Goal: Information Seeking & Learning: Learn about a topic

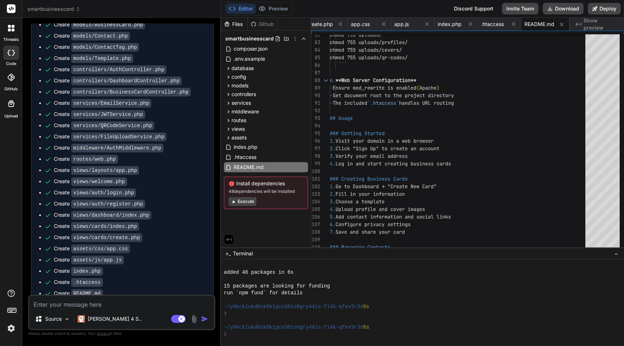
scroll to position [926, 0]
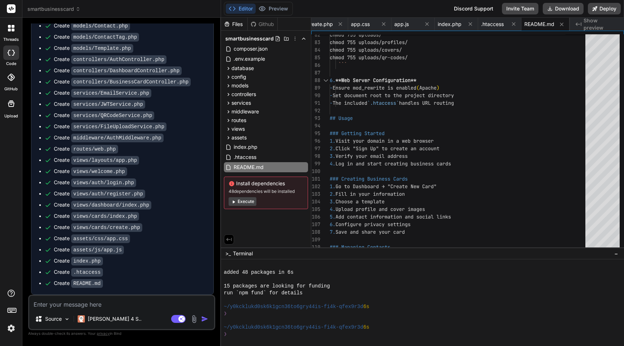
click at [77, 300] on textarea at bounding box center [121, 302] width 185 height 13
type textarea "c"
type textarea "x"
type textarea "cr"
type textarea "x"
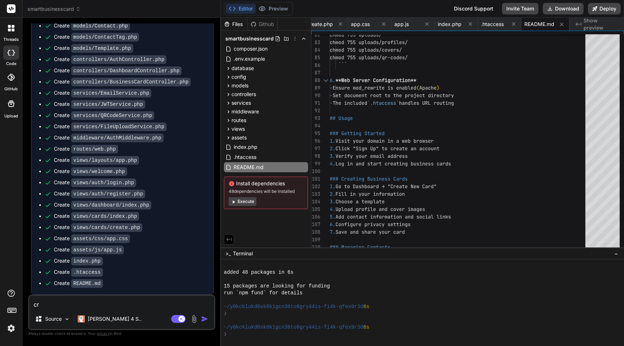
type textarea "cre"
type textarea "x"
type textarea "crea"
type textarea "x"
type textarea "creat"
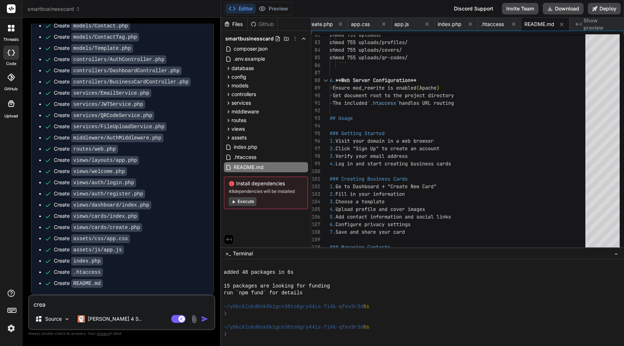
type textarea "x"
type textarea "create"
type textarea "x"
type textarea "create"
type textarea "x"
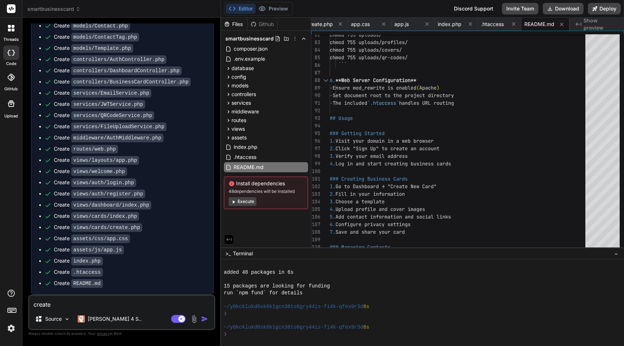
type textarea "create a"
type textarea "x"
type textarea "create an"
type textarea "x"
type textarea "create an"
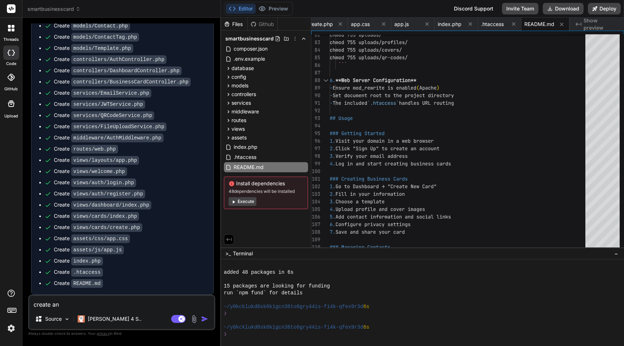
type textarea "x"
type textarea "create an"
type textarea "x"
type textarea "create a"
type textarea "x"
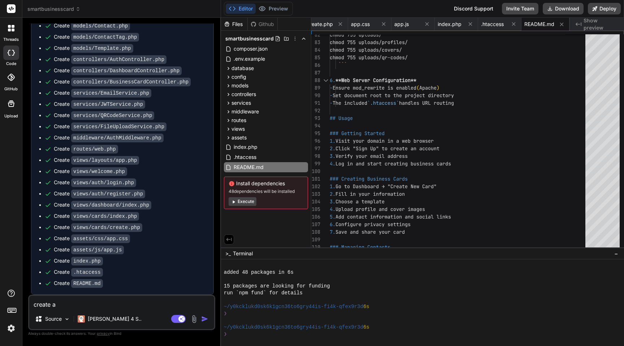
type textarea "create"
type textarea "x"
type textarea "create"
type textarea "x"
type textarea "creat"
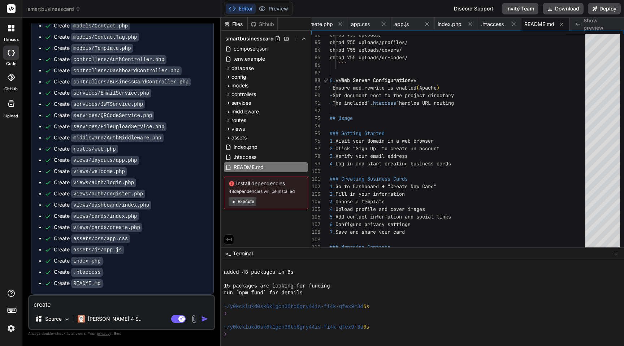
type textarea "x"
type textarea "crea"
type textarea "x"
type textarea "cre"
type textarea "x"
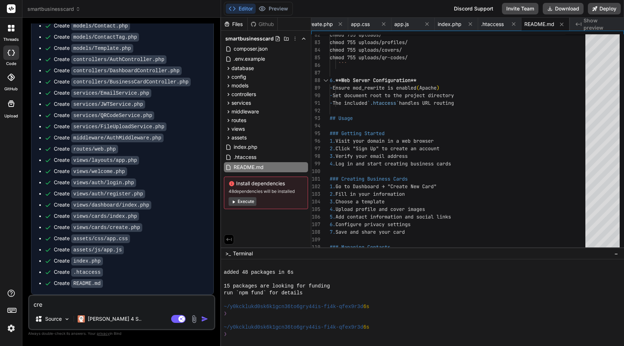
type textarea "cr"
type textarea "x"
type textarea "c"
type textarea "x"
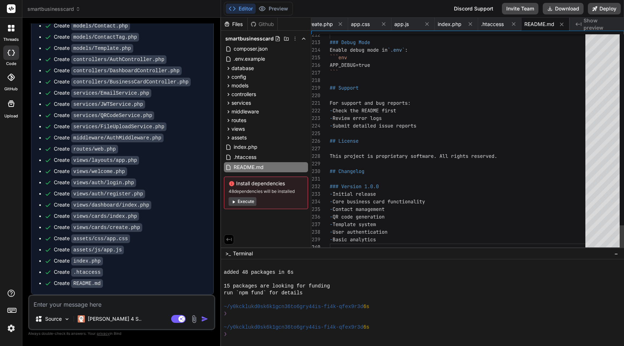
scroll to position [0, 0]
type textarea "C"
type textarea "x"
type textarea "Cr"
type textarea "x"
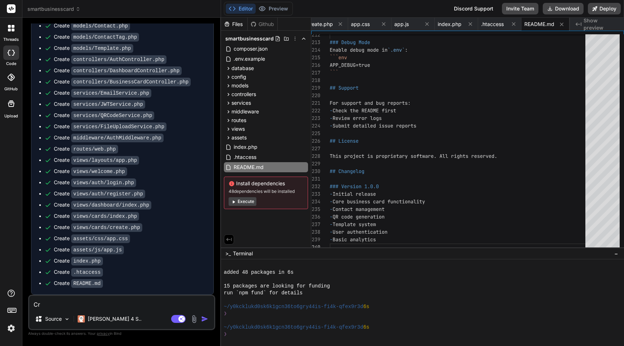
type textarea "Cre"
type textarea "x"
type textarea "Crea"
type textarea "x"
type textarea "Creat"
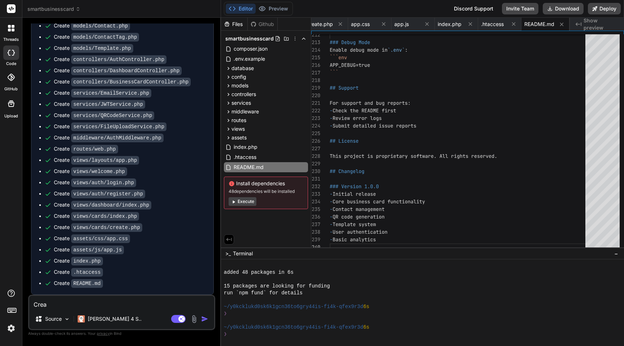
type textarea "x"
type textarea "Create"
type textarea "x"
type textarea "Create"
type textarea "x"
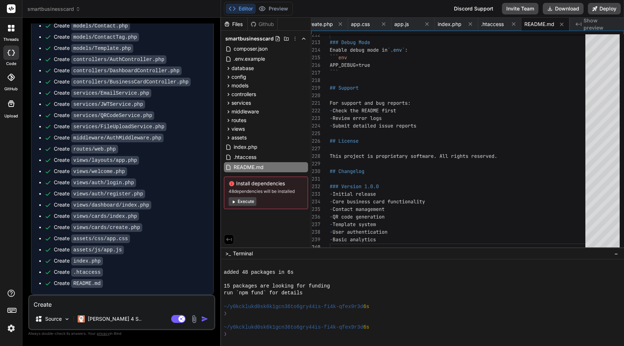
type textarea "Create a"
type textarea "x"
type textarea "Create a"
type textarea "x"
type textarea "Create a H"
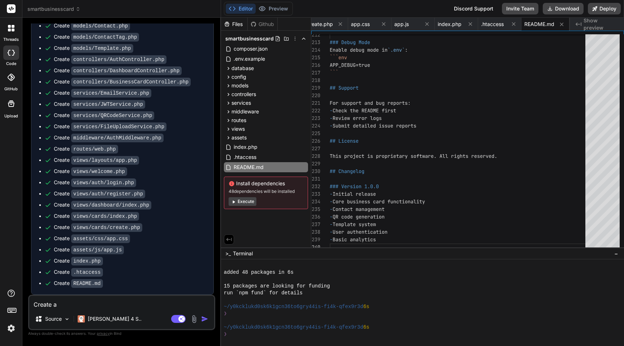
type textarea "x"
type textarea "Create a HO"
type textarea "x"
type textarea "Create a HOW"
type textarea "x"
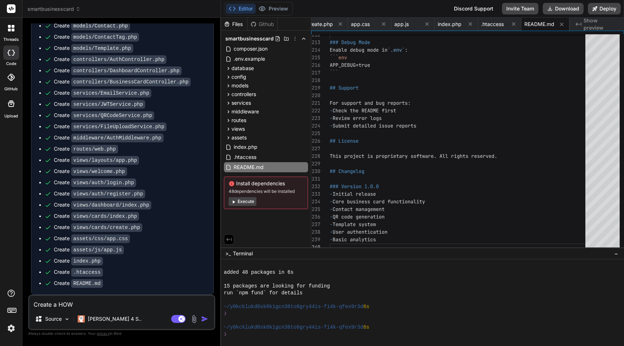
type textarea "Create a HOW"
type textarea "x"
type textarea "Create a HOW t"
type textarea "x"
type textarea "Create a HOW to"
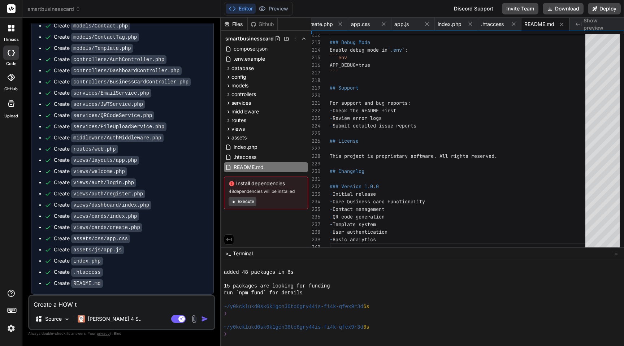
type textarea "x"
type textarea "Create a HOW to"
type textarea "x"
type textarea "Create a HOW to g"
type textarea "x"
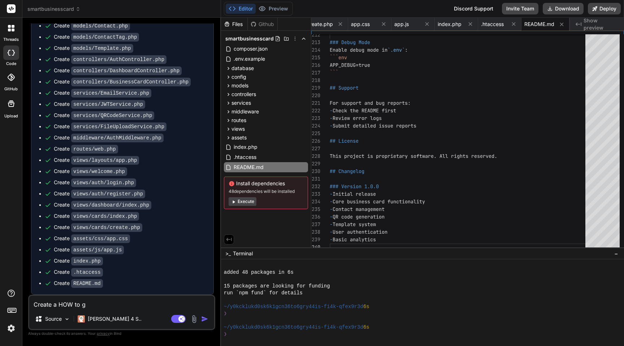
type textarea "Create a HOW to gu"
type textarea "x"
type textarea "Create a HOW to gui"
type textarea "x"
type textarea "Create a HOW to guid"
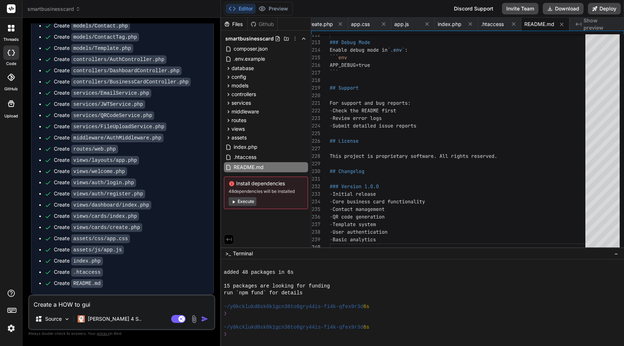
type textarea "x"
type textarea "Create a HOW to guide"
type textarea "x"
type textarea "Create a HOW to guide"
type textarea "x"
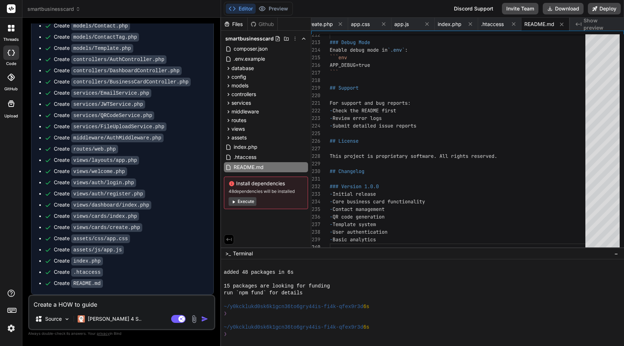
type textarea "Create a HOW to guide f"
type textarea "x"
type textarea "Create a HOW to guide fo"
type textarea "x"
type textarea "Create a HOW to guide for"
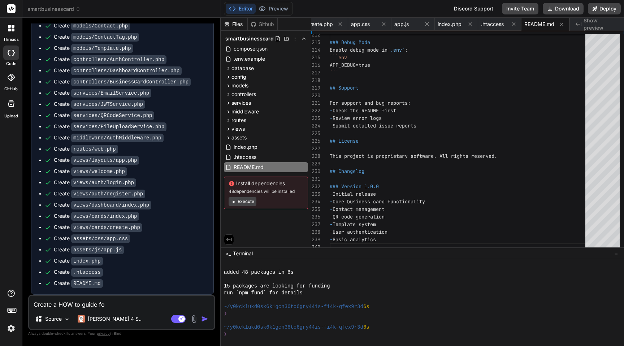
type textarea "x"
type textarea "Create a HOW to guide for"
type textarea "x"
type textarea "Create a HOW to guide for t"
type textarea "x"
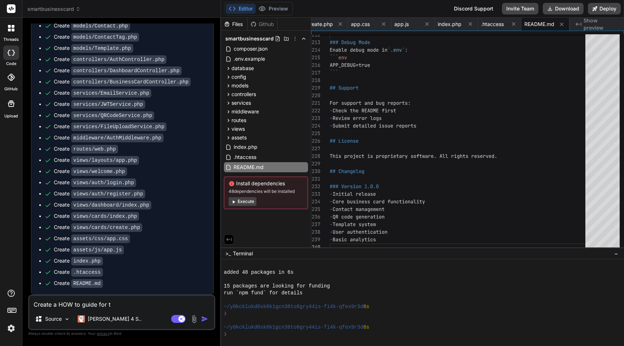
type textarea "Create a HOW to guide for th"
type textarea "x"
type textarea "Create a HOW to guide for the"
type textarea "x"
type textarea "Create a HOW to guide for the"
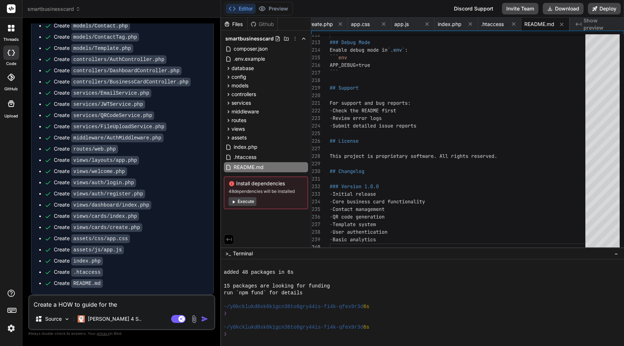
type textarea "x"
type textarea "Create a HOW to guide for the a"
type textarea "x"
type textarea "Create a HOW to guide for the ap"
type textarea "x"
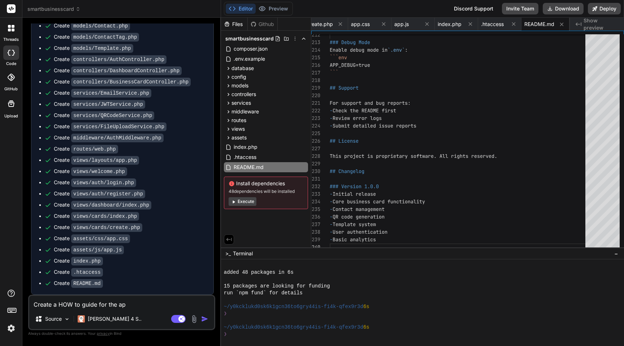
type textarea "Create a HOW to guide for the app"
type textarea "x"
type textarea "Create a HOW to guide for the appl"
type textarea "x"
type textarea "Create a HOW to guide for the appli"
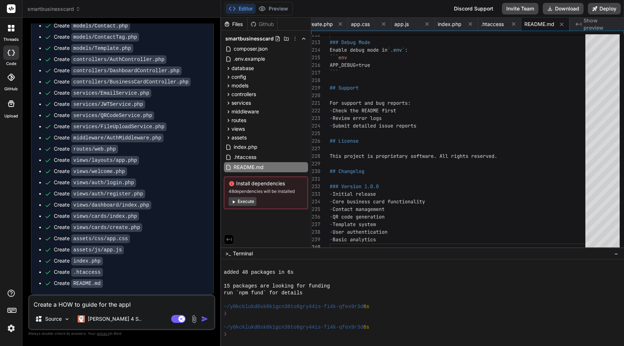
type textarea "x"
type textarea "Create a HOW to guide for the applic"
type textarea "x"
type textarea "Create a HOW to guide for the applica"
type textarea "x"
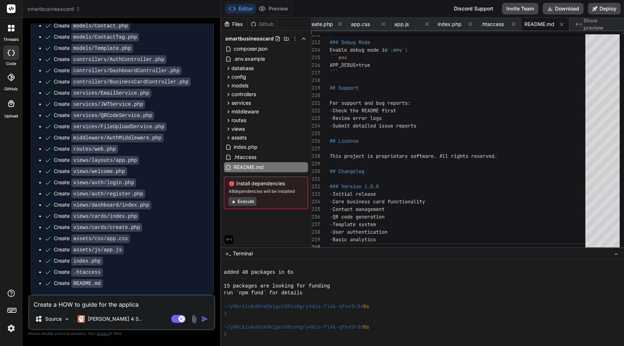
type textarea "Create a HOW to guide for the applicat"
type textarea "x"
type textarea "Create a HOW to guide for the applicati"
type textarea "x"
type textarea "Create a HOW to guide for the applicatio"
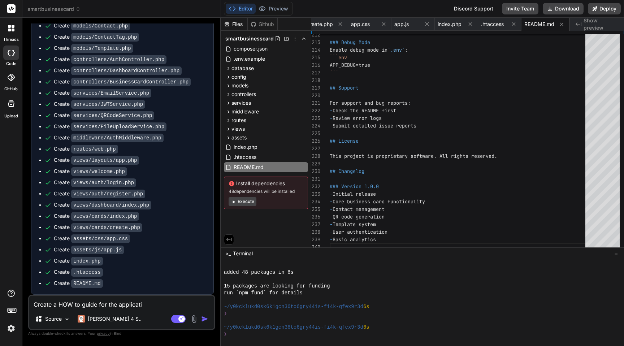
type textarea "x"
type textarea "Create a HOW to guide for the application"
type textarea "x"
type textarea "Create a HOW to guide for the application"
type textarea "x"
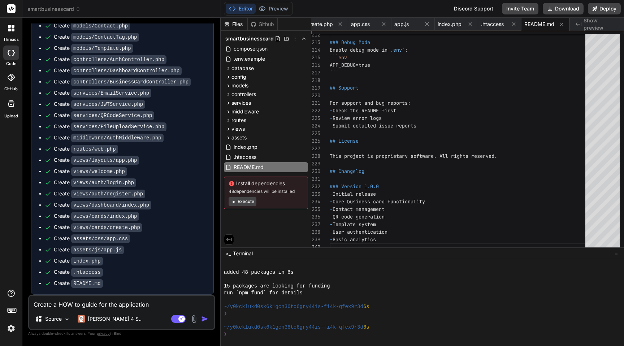
type textarea "Create a HOW to guide for the application f"
type textarea "x"
type textarea "Create a HOW to guide for the application fr"
type textarea "x"
type textarea "Create a HOW to guide for the application fro"
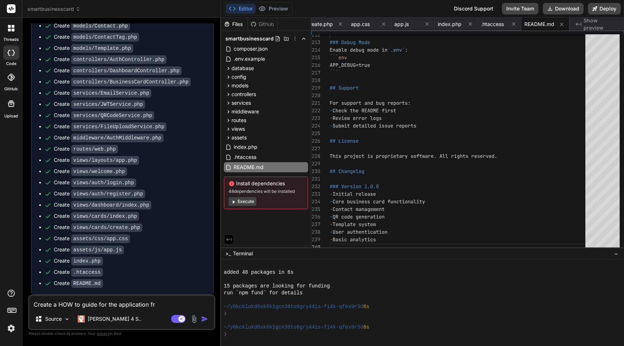
type textarea "x"
type textarea "Create a HOW to guide for the application from"
type textarea "x"
type textarea "Create a HOW to guide for the application from"
type textarea "x"
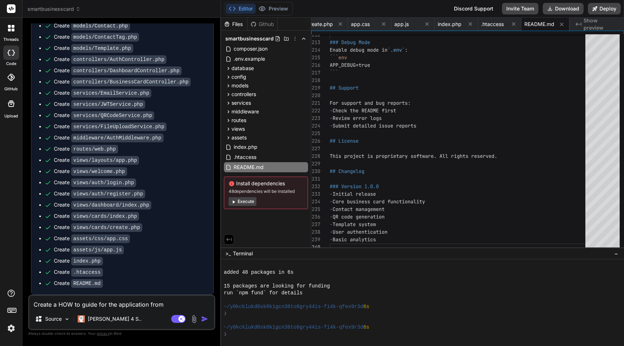
type textarea "Create a HOW to guide for the application from a"
type textarea "x"
type textarea "Create a HOW to guide for the application from a"
type textarea "x"
type textarea "Create a HOW to guide for the application from a u"
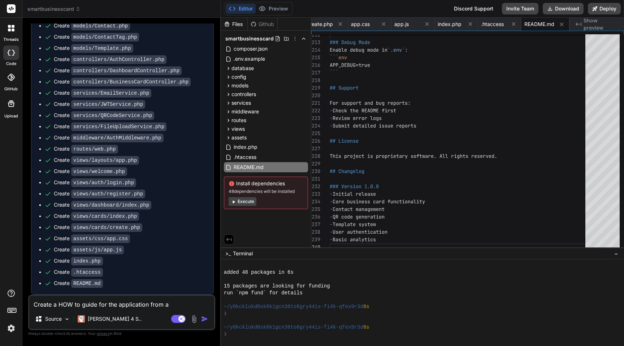
type textarea "x"
type textarea "Create a HOW to guide for the application from a us"
type textarea "x"
type textarea "Create a HOW to guide for the application from a use"
type textarea "x"
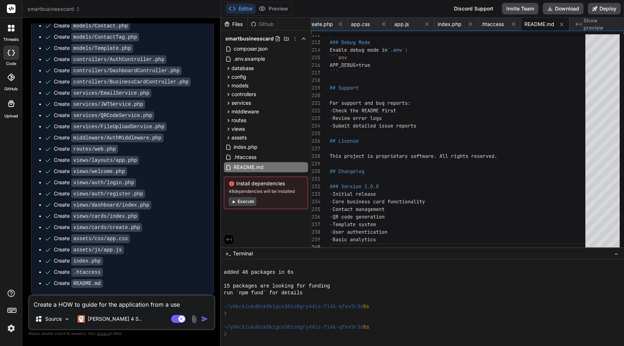
type textarea "Create a HOW to guide for the application from a user"
type textarea "x"
type textarea "Create a HOW to guide for the application from a user"
type textarea "x"
type textarea "Create a HOW to guide for the application from a user p"
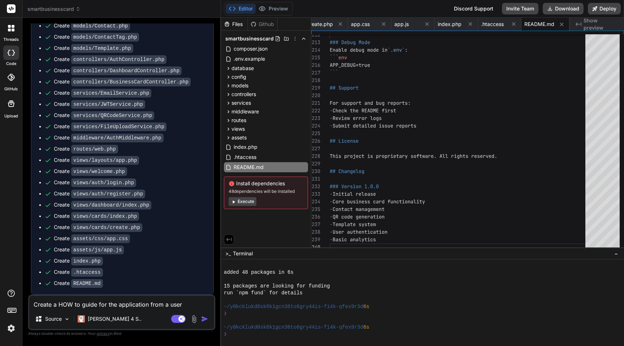
type textarea "x"
type textarea "Create a HOW to guide for the application from a user pe"
type textarea "x"
type textarea "Create a HOW to guide for the application from a user per"
type textarea "x"
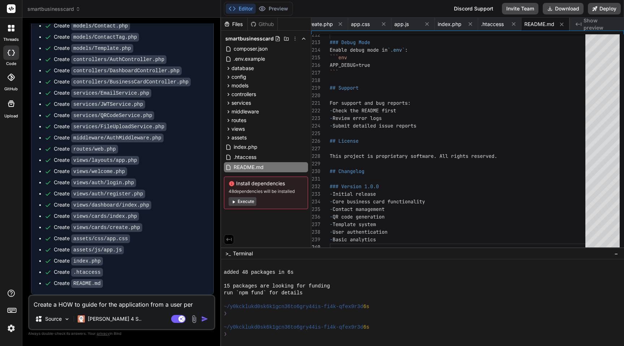
type textarea "Create a HOW to guide for the application from a user pers"
type textarea "x"
type textarea "Create a HOW to guide for the application from a user persp"
type textarea "x"
type textarea "Create a HOW to guide for the application from a user perspe"
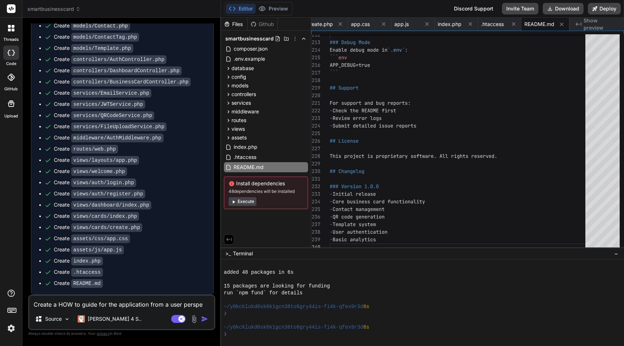
type textarea "x"
type textarea "Create a HOW to guide for the application from a user perspec"
type textarea "x"
type textarea "Create a HOW to guide for the application from a user perspect"
type textarea "x"
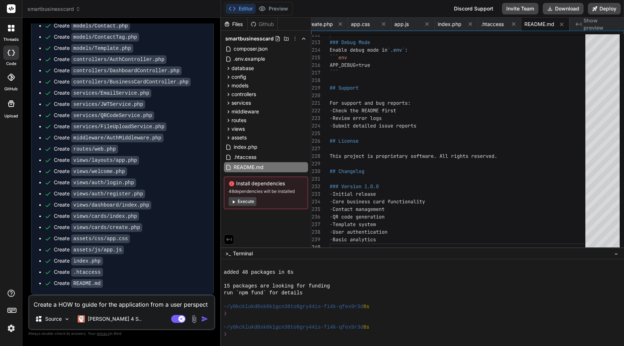
type textarea "Create a HOW to guide for the application from a user perspecti"
type textarea "x"
type textarea "Create a HOW to guide for the application from a user perspectiv"
type textarea "x"
type textarea "Create a HOW to guide for the application from a user perspective"
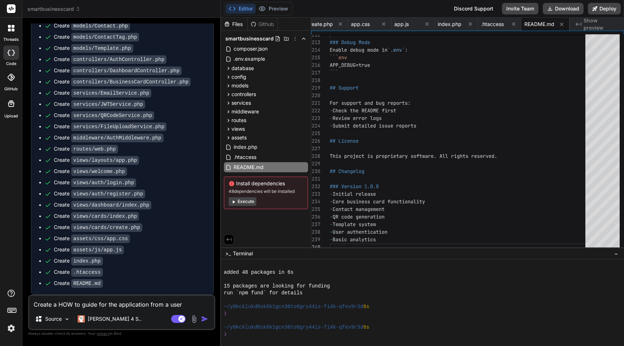
type textarea "x"
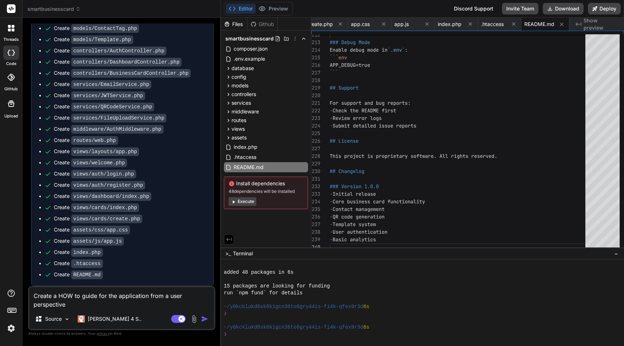
type textarea "Create a HOW to guide for the application from a user perspective"
type textarea "x"
type textarea "Create a HOW to guide for the application from a user perspective a"
type textarea "x"
type textarea "Create a HOW to guide for the application from a user perspective an"
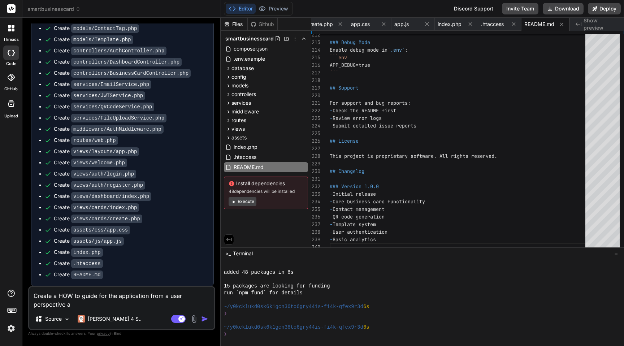
type textarea "x"
type textarea "Create a HOW to guide for the application from a user perspective and"
type textarea "x"
type textarea "Create a HOW to guide for the application from a user perspective and"
type textarea "x"
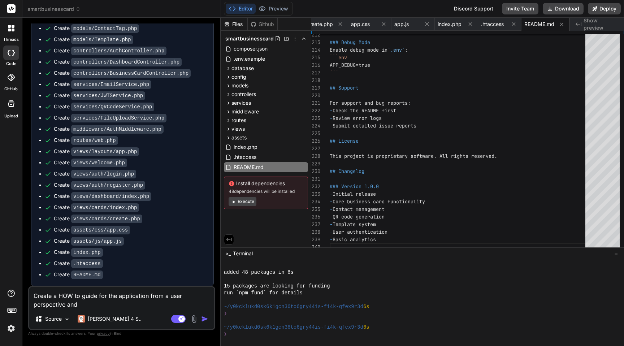
type textarea "Create a HOW to guide for the application from a user perspective and t"
type textarea "x"
type textarea "Create a HOW to guide for the application from a user perspective and th"
type textarea "x"
type textarea "Create a HOW to guide for the application from a user perspective and the"
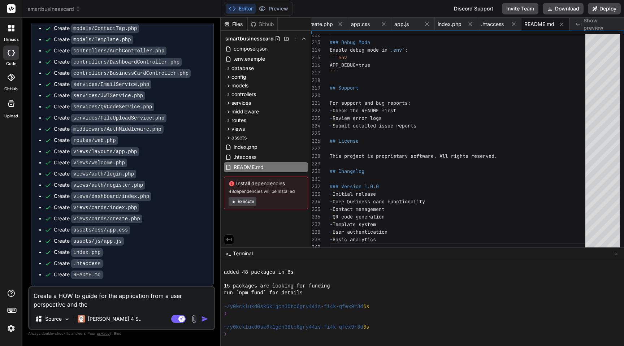
type textarea "x"
type textarea "Create a HOW to guide for the application from a user perspective and then"
type textarea "x"
type textarea "Create a HOW to guide for the application from a user perspective and then"
type textarea "x"
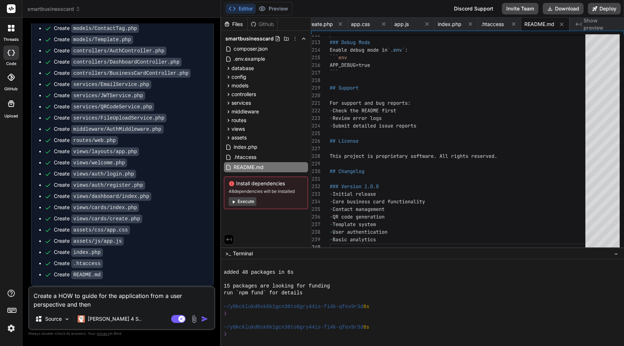
type textarea "Create a HOW to guide for the application from a user perspective and then a"
type textarea "x"
type textarea "Create a HOW to guide for the application from a user perspective and then a"
type textarea "x"
type textarea "Create a HOW to guide for the application from a user perspective and then a s"
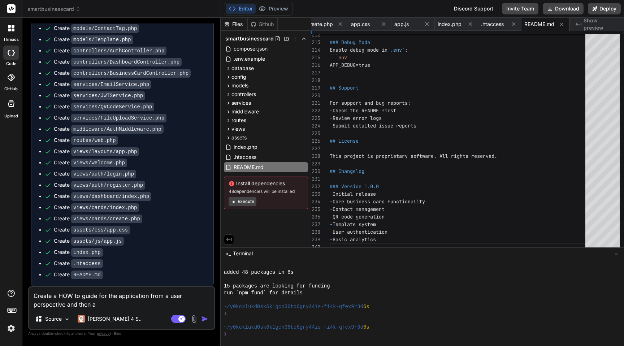
type textarea "x"
type textarea "Create a HOW to guide for the application from a user perspective and then a se"
type textarea "x"
type textarea "Create a HOW to guide for the application from a user perspective and then a sep"
type textarea "x"
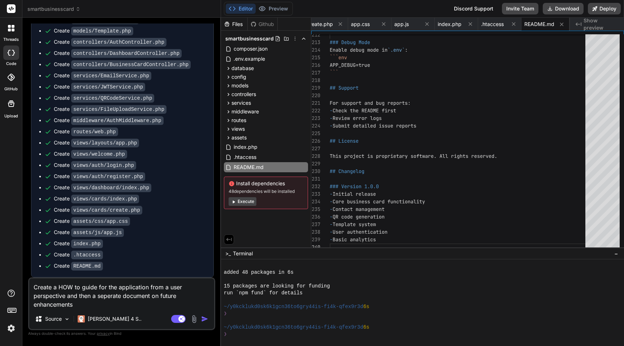
click at [179, 297] on textarea "Create a HOW to guide for the application from a user perspective and then a se…" at bounding box center [121, 293] width 185 height 30
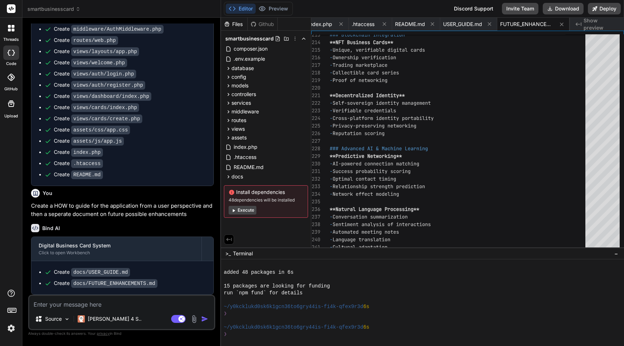
scroll to position [1034, 0]
click at [458, 29] on div "USER_GUIDE.md" at bounding box center [468, 24] width 57 height 13
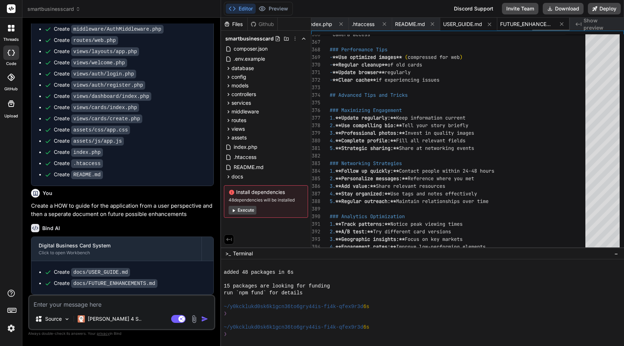
click at [521, 27] on span "FUTURE_ENHANCEMENTS.md" at bounding box center [527, 24] width 54 height 7
